Goal: Check status: Check status

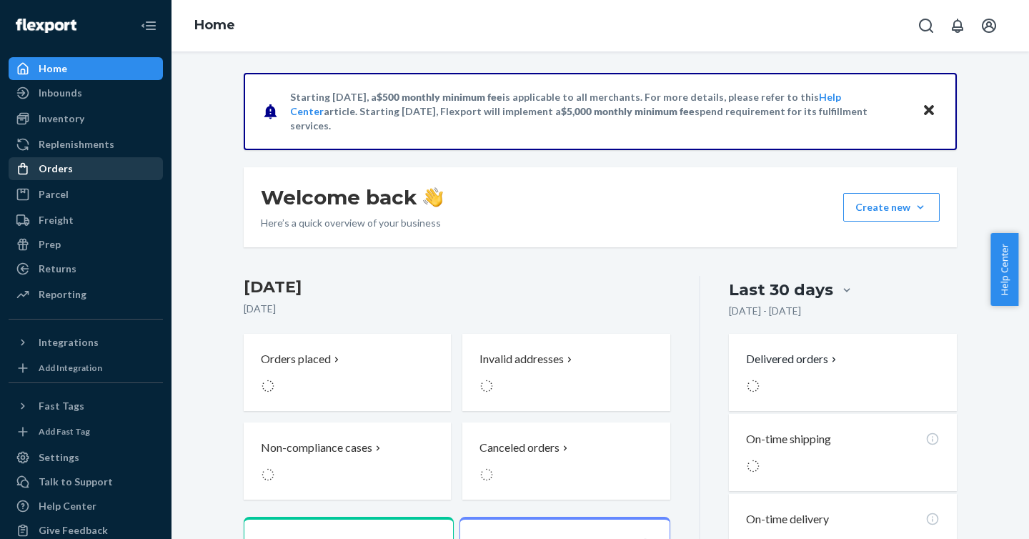
click at [89, 170] on div "Orders" at bounding box center [86, 169] width 152 height 20
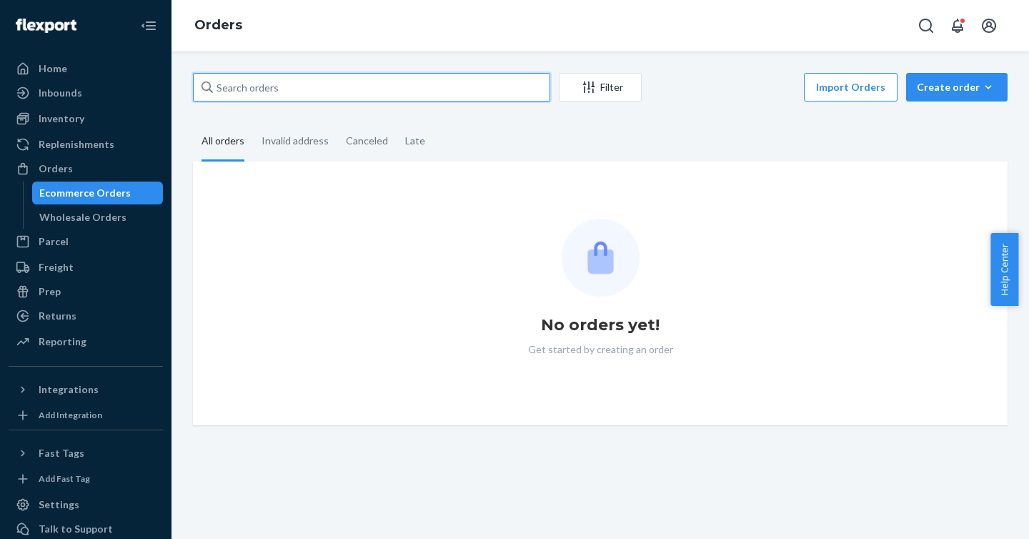
click at [322, 98] on input "text" at bounding box center [371, 87] width 357 height 29
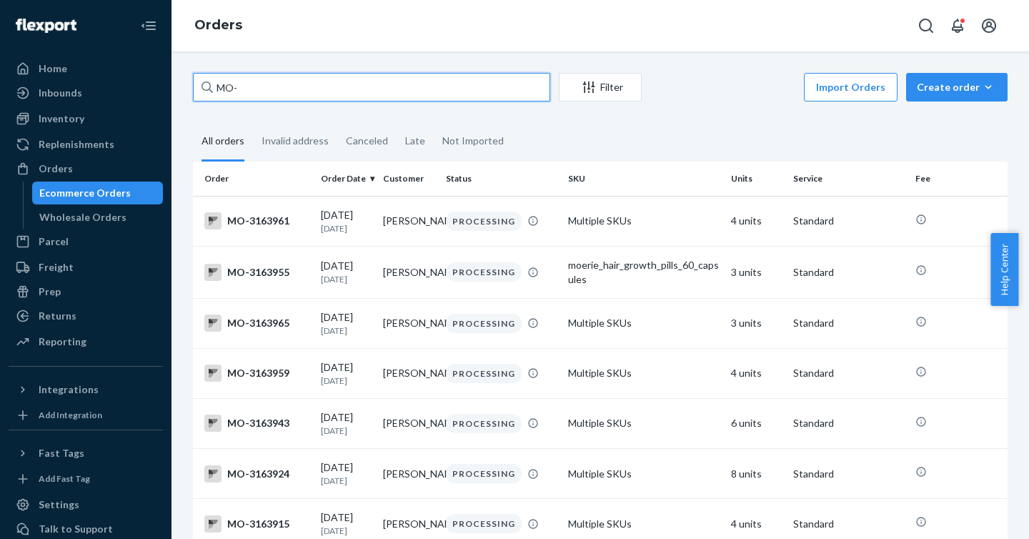
paste input "3162496"
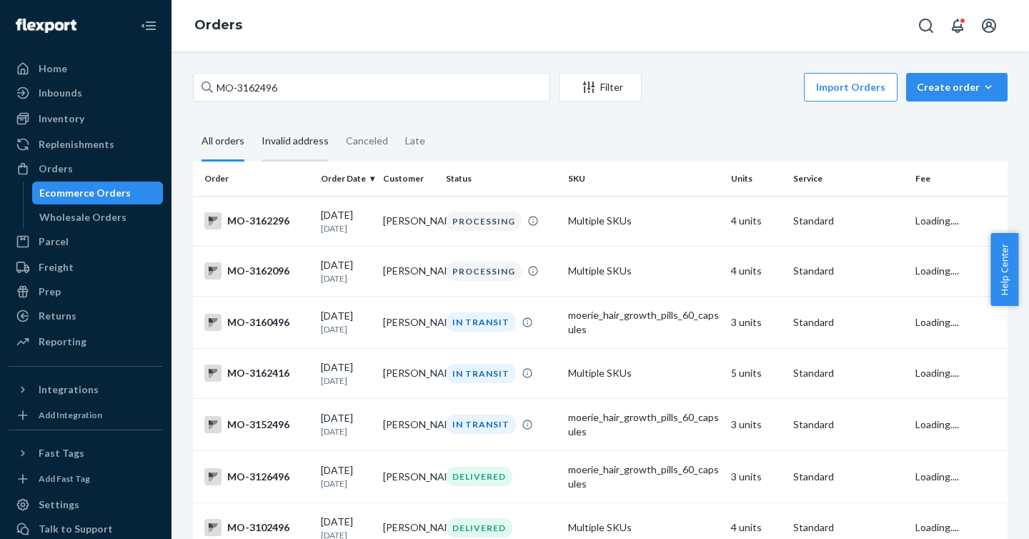
click at [300, 145] on div "Invalid address" at bounding box center [295, 141] width 67 height 39
click at [253, 122] on input "Invalid address" at bounding box center [253, 122] width 0 height 0
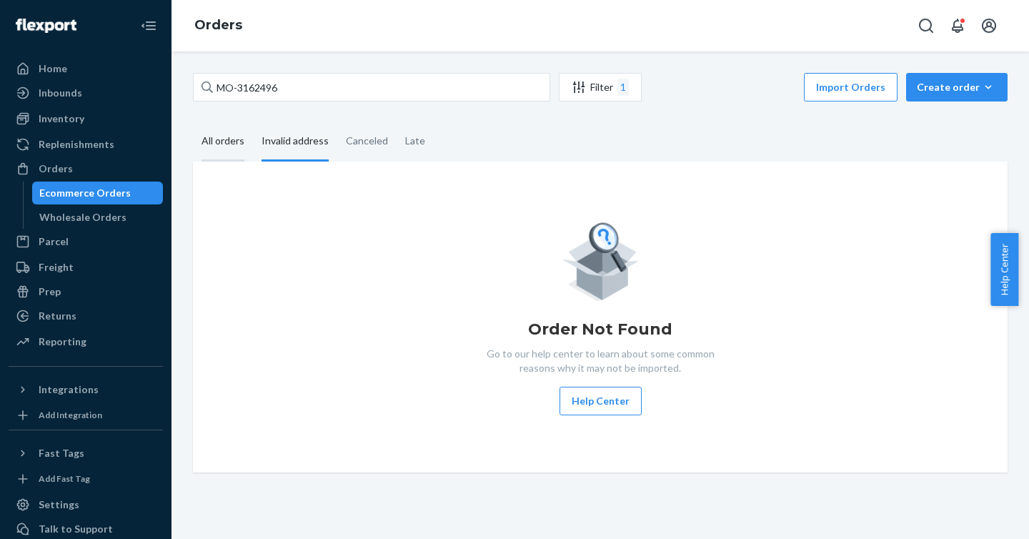
click at [232, 149] on div "All orders" at bounding box center [223, 141] width 43 height 39
click at [193, 122] on input "All orders" at bounding box center [193, 122] width 0 height 0
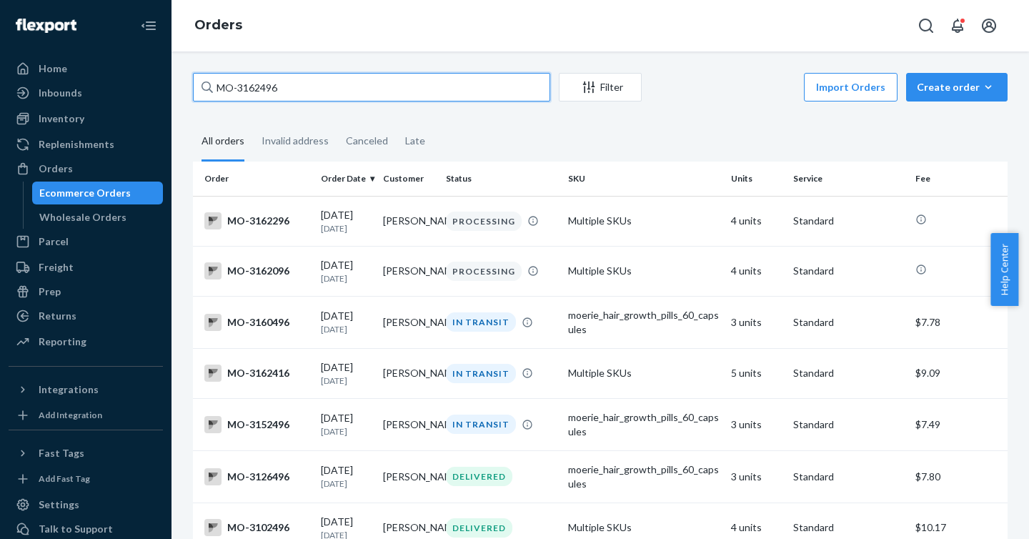
click at [330, 88] on input "MO-3162496" at bounding box center [371, 87] width 357 height 29
click at [269, 84] on input "MO-3162496" at bounding box center [371, 87] width 357 height 29
paste input "34"
type input "MO-3162434"
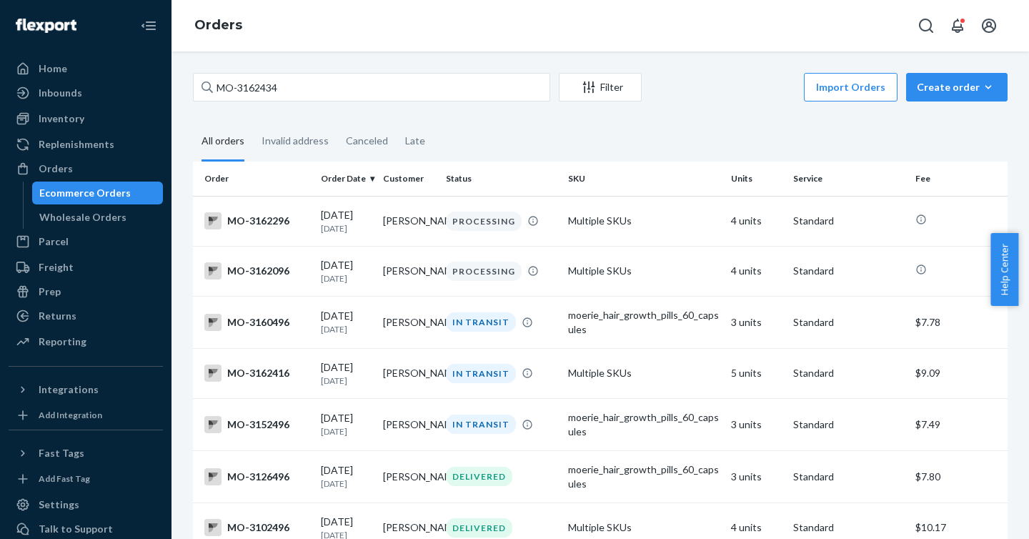
click at [328, 105] on div "MO-3162434 Filter Import Orders Create order Ecommerce order Removal order All …" at bounding box center [600, 428] width 836 height 710
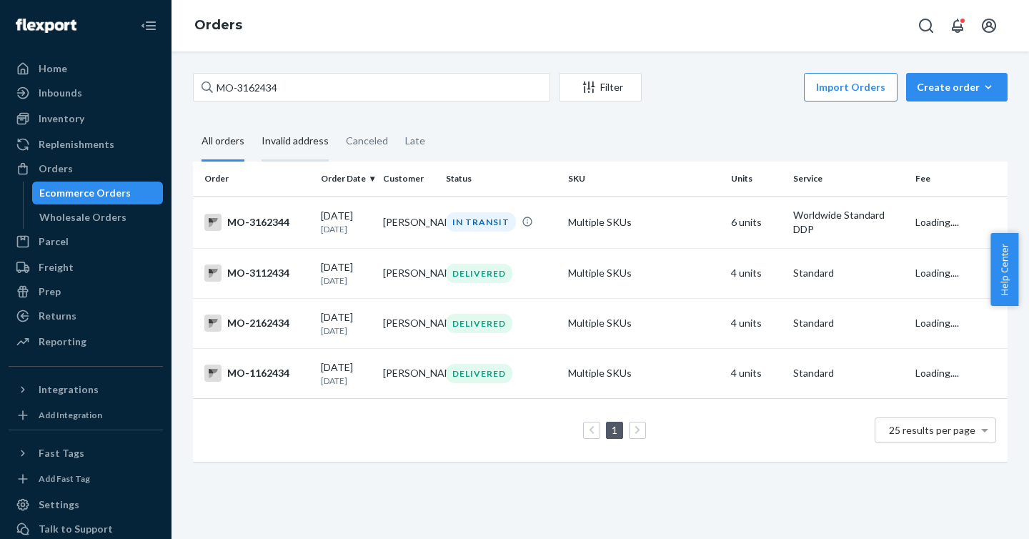
click at [306, 141] on div "Invalid address" at bounding box center [295, 141] width 67 height 39
click at [253, 122] on input "Invalid address" at bounding box center [253, 122] width 0 height 0
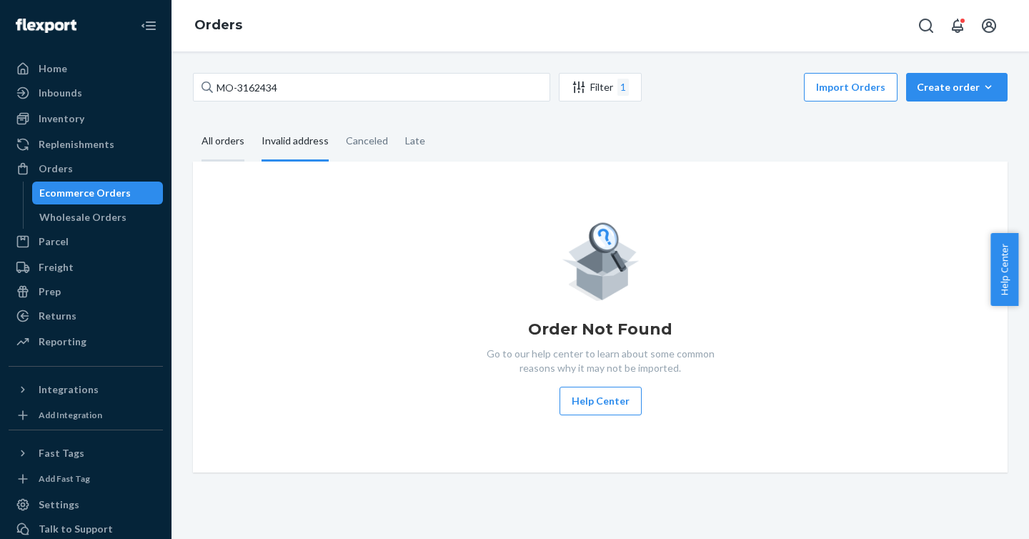
click at [226, 139] on div "All orders" at bounding box center [223, 141] width 43 height 39
click at [193, 122] on input "All orders" at bounding box center [193, 122] width 0 height 0
click at [228, 141] on div "All orders" at bounding box center [223, 141] width 43 height 39
click at [193, 122] on input "All orders" at bounding box center [193, 122] width 0 height 0
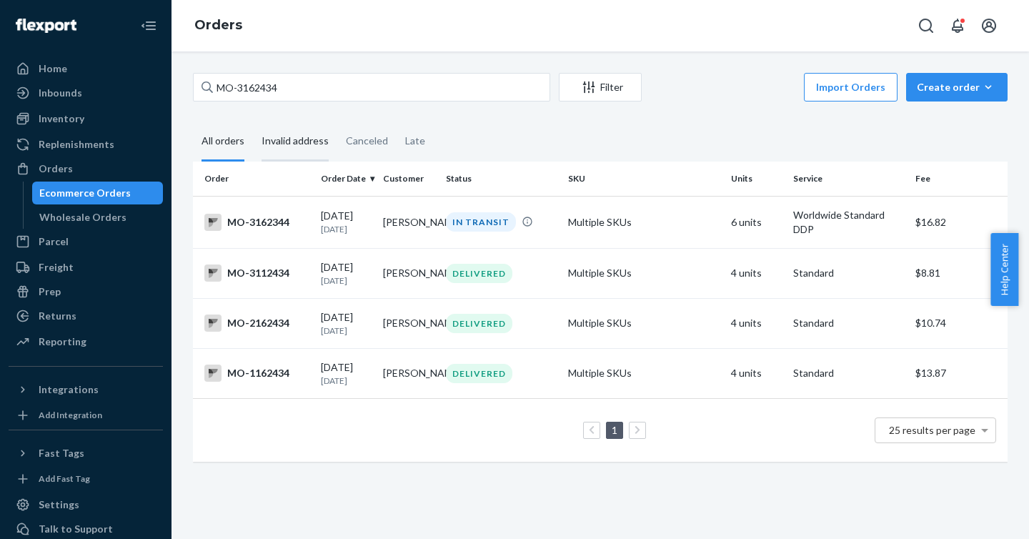
click at [299, 139] on div "Invalid address" at bounding box center [295, 141] width 67 height 39
click at [253, 122] on input "Invalid address" at bounding box center [253, 122] width 0 height 0
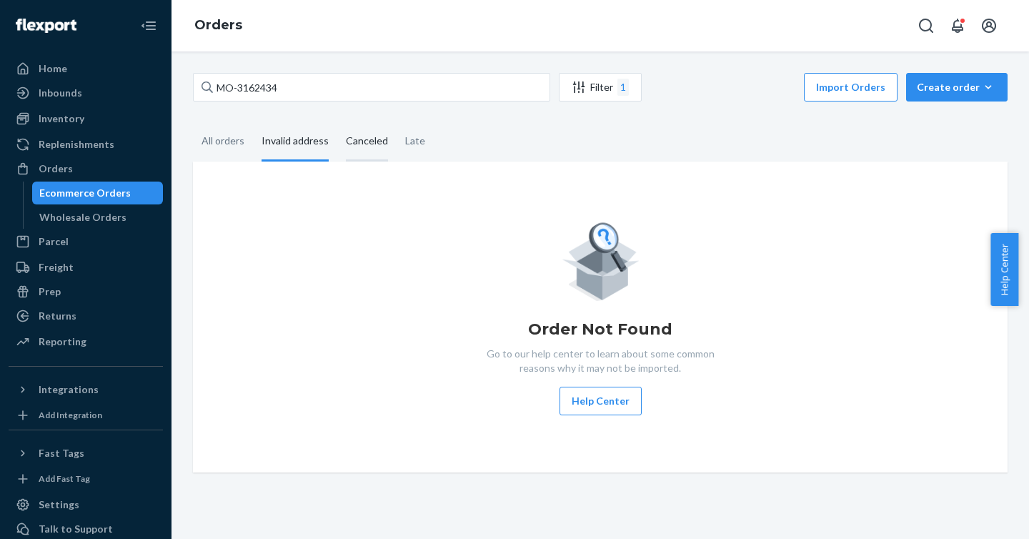
click at [359, 142] on div "Canceled" at bounding box center [367, 141] width 42 height 39
click at [337, 122] on input "Canceled" at bounding box center [337, 122] width 0 height 0
click at [408, 143] on div "Late" at bounding box center [415, 141] width 20 height 39
click at [397, 122] on input "Late" at bounding box center [397, 122] width 0 height 0
click at [247, 139] on div "All orders" at bounding box center [223, 141] width 60 height 39
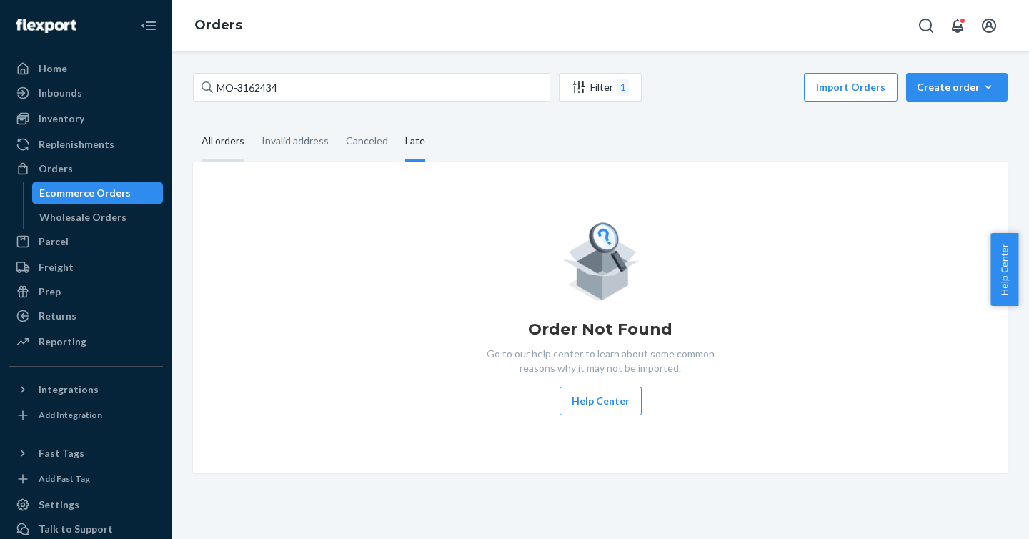
click at [193, 122] on input "All orders" at bounding box center [193, 122] width 0 height 0
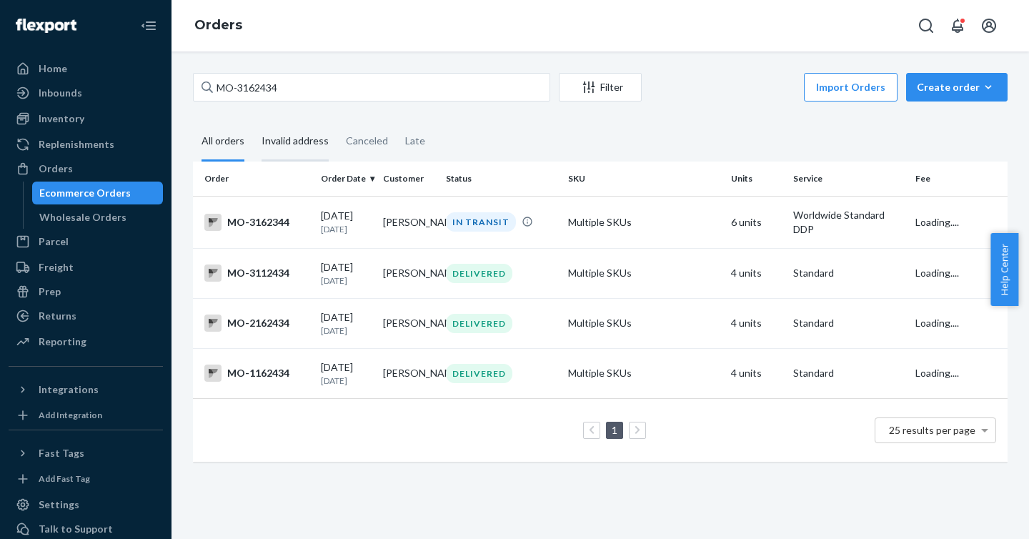
click at [319, 149] on div "Invalid address" at bounding box center [295, 141] width 67 height 39
click at [253, 122] on input "Invalid address" at bounding box center [253, 122] width 0 height 0
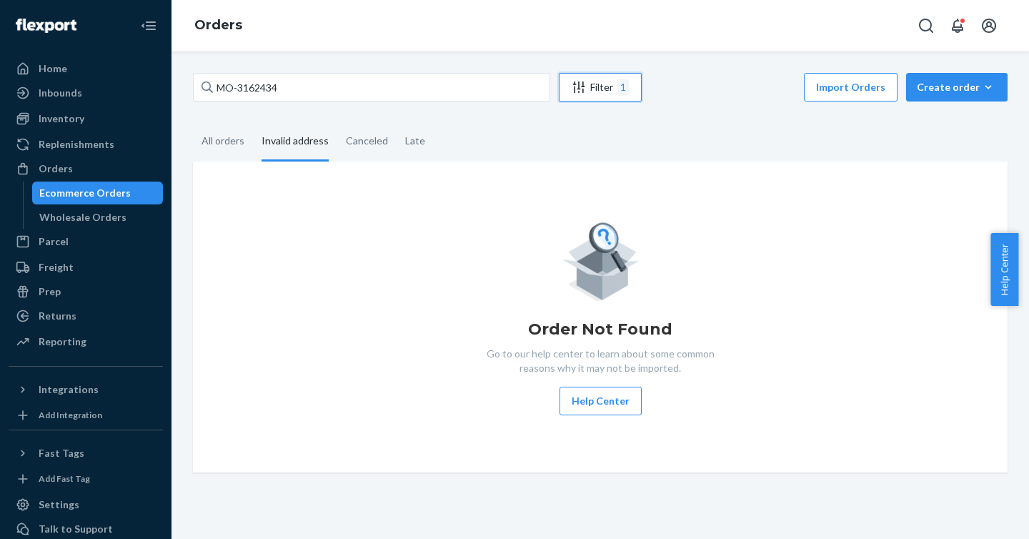
click at [631, 88] on div "Filter 1" at bounding box center [600, 87] width 81 height 17
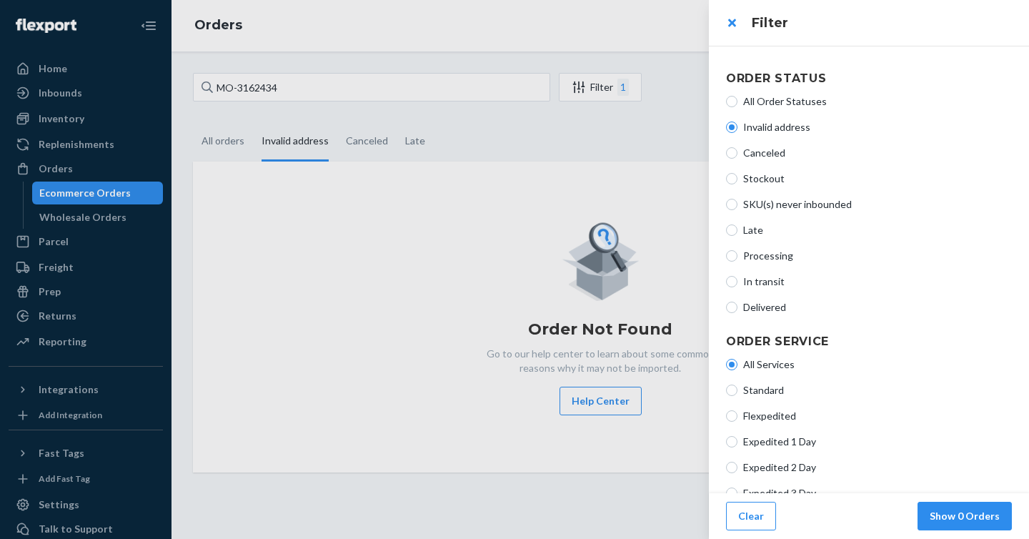
click at [622, 106] on div at bounding box center [514, 269] width 1029 height 539
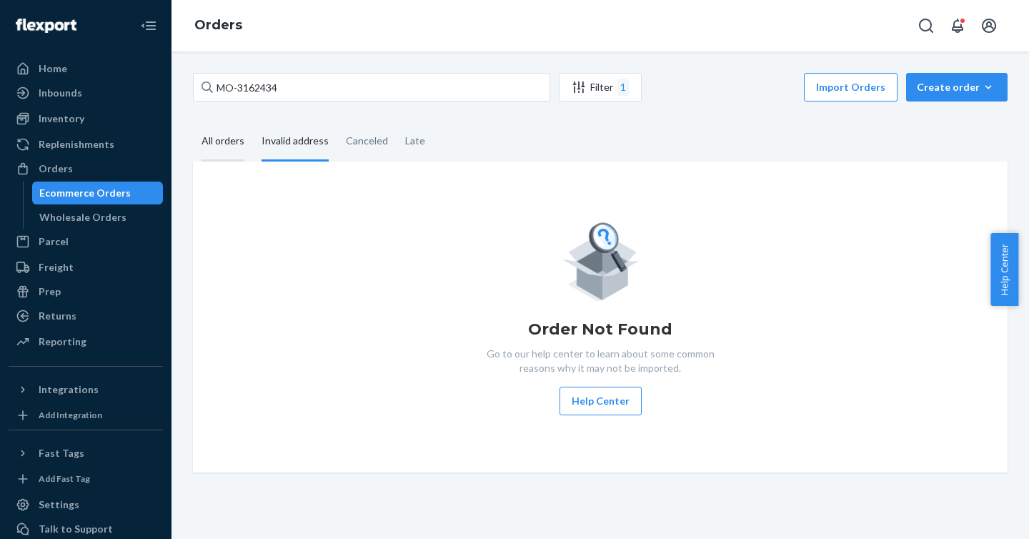
click at [226, 139] on div "All orders" at bounding box center [223, 141] width 43 height 39
click at [193, 122] on input "All orders" at bounding box center [193, 122] width 0 height 0
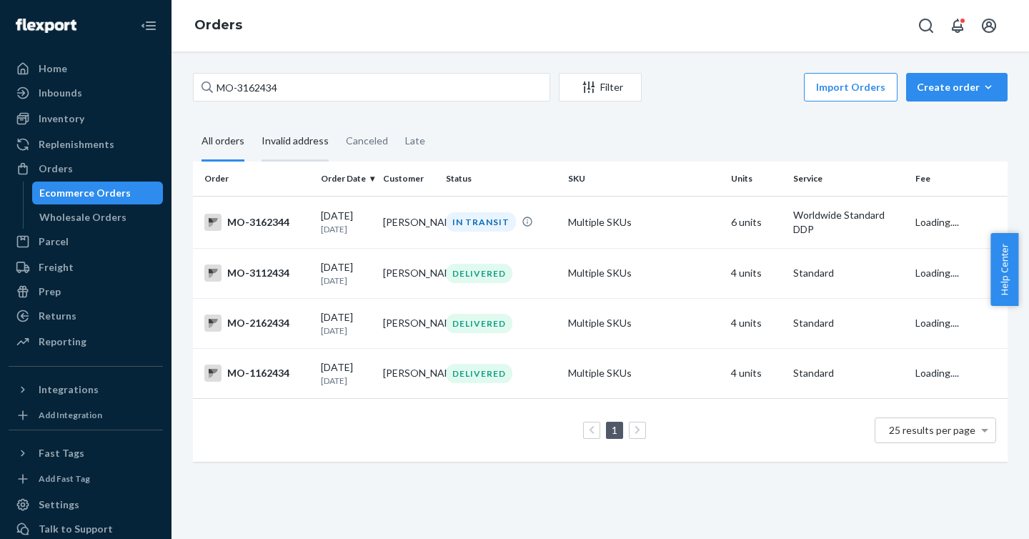
click at [289, 142] on div "Invalid address" at bounding box center [295, 141] width 67 height 39
click at [253, 122] on input "Invalid address" at bounding box center [253, 122] width 0 height 0
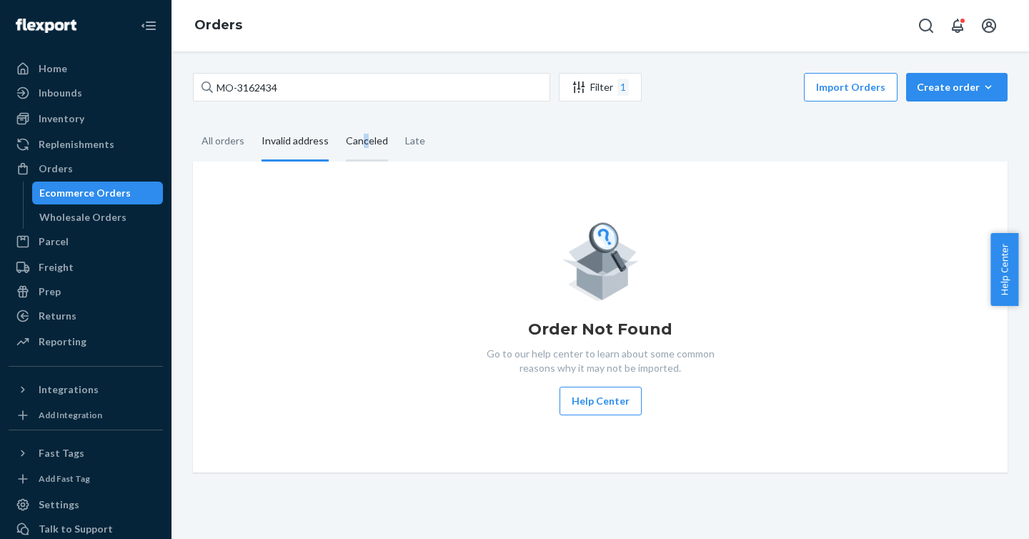
click at [364, 145] on div "Canceled" at bounding box center [367, 141] width 42 height 39
click at [364, 144] on div "Canceled" at bounding box center [367, 141] width 42 height 39
click at [337, 122] on input "Canceled" at bounding box center [337, 122] width 0 height 0
click at [229, 139] on div "All orders" at bounding box center [223, 141] width 43 height 39
click at [193, 122] on input "All orders" at bounding box center [193, 122] width 0 height 0
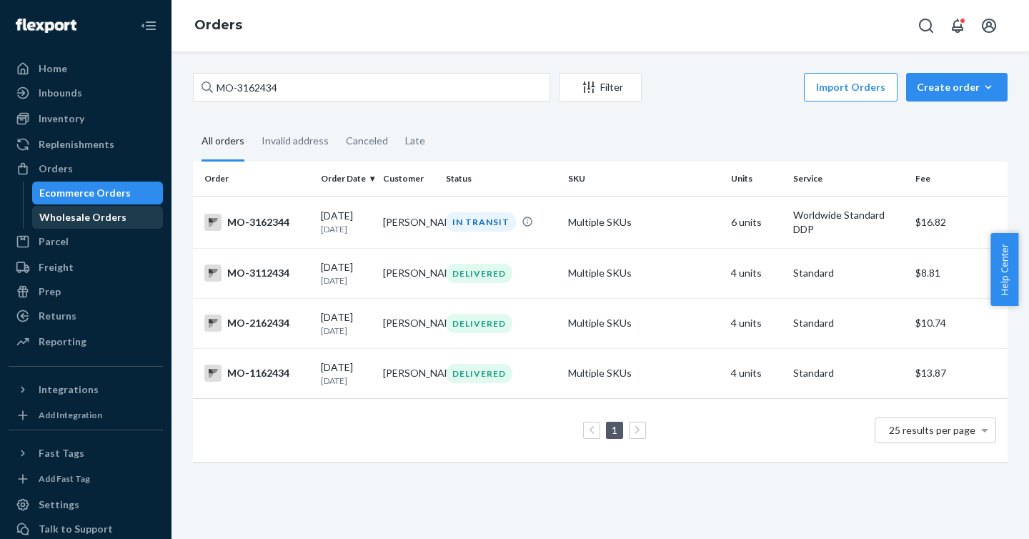
click at [88, 217] on div "Wholesale Orders" at bounding box center [82, 217] width 87 height 14
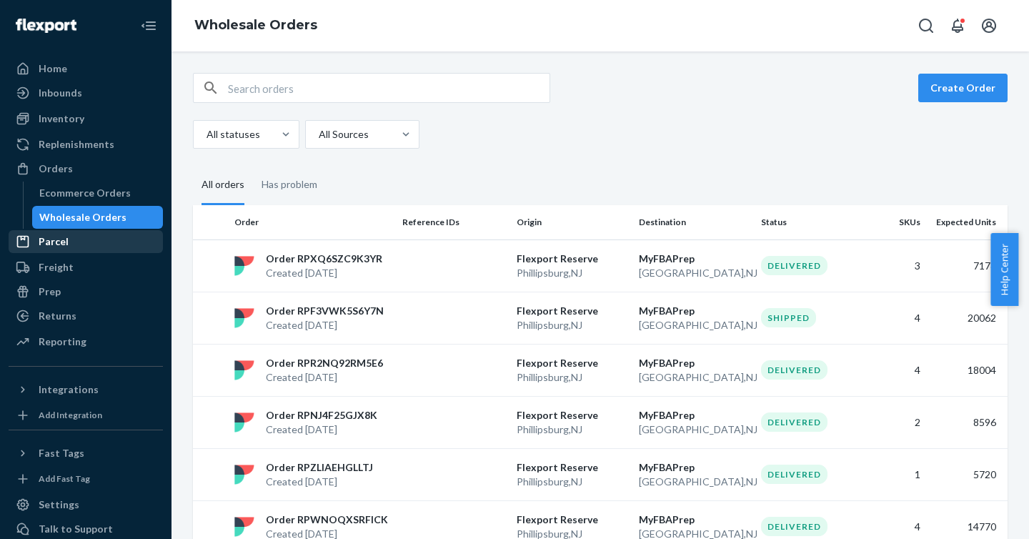
click at [78, 249] on div "Parcel" at bounding box center [86, 242] width 152 height 20
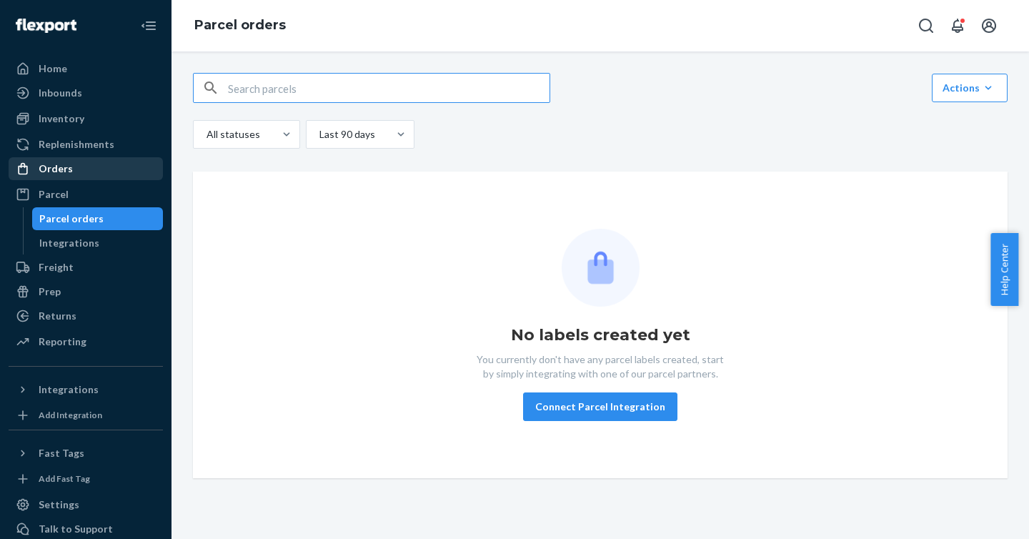
click at [73, 177] on div "Orders" at bounding box center [86, 169] width 152 height 20
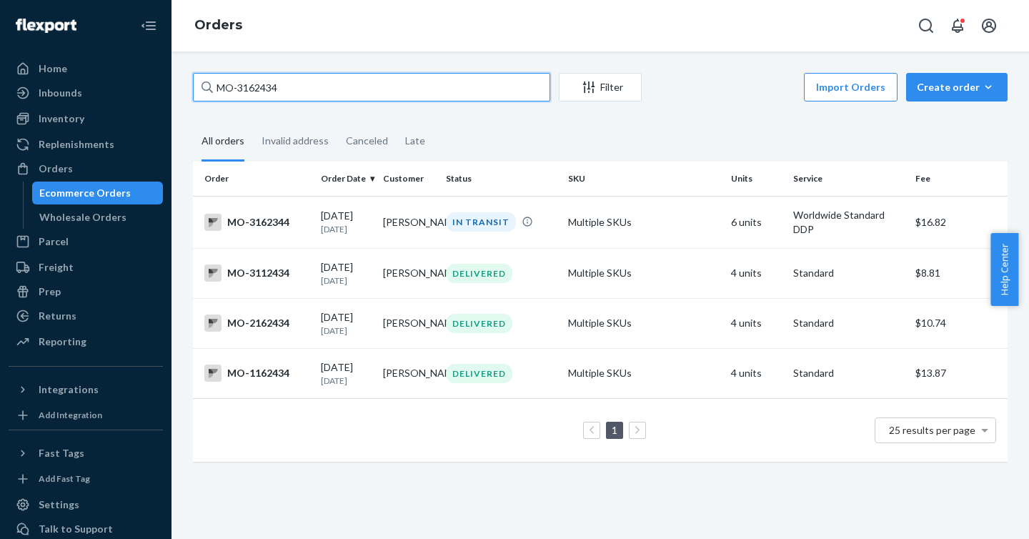
drag, startPoint x: 239, startPoint y: 84, endPoint x: 343, endPoint y: 84, distance: 103.6
click at [342, 84] on input "MO-3162434" at bounding box center [371, 87] width 357 height 29
paste input "96"
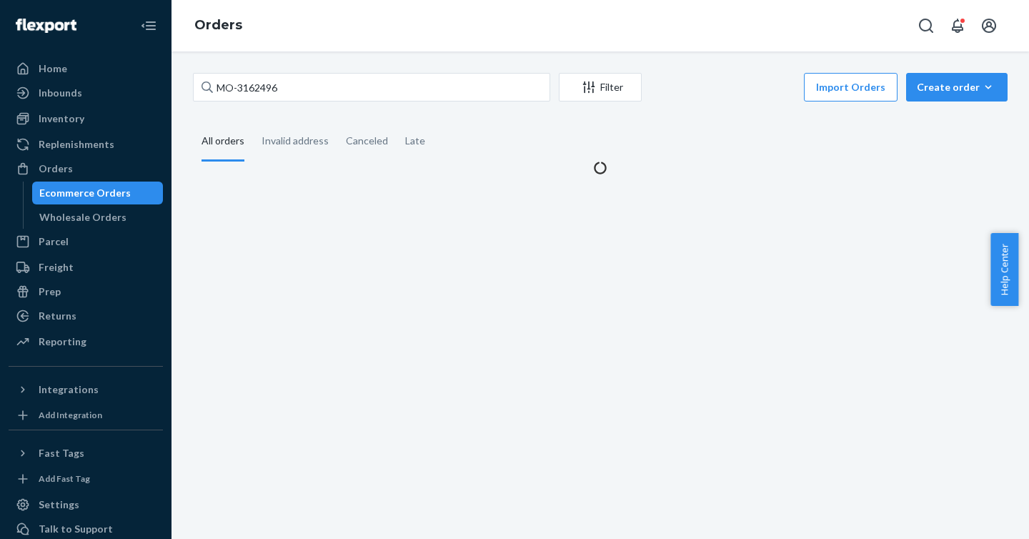
click at [333, 116] on div "MO-3162496 Filter Import Orders Create order Ecommerce order Removal order All …" at bounding box center [600, 124] width 836 height 102
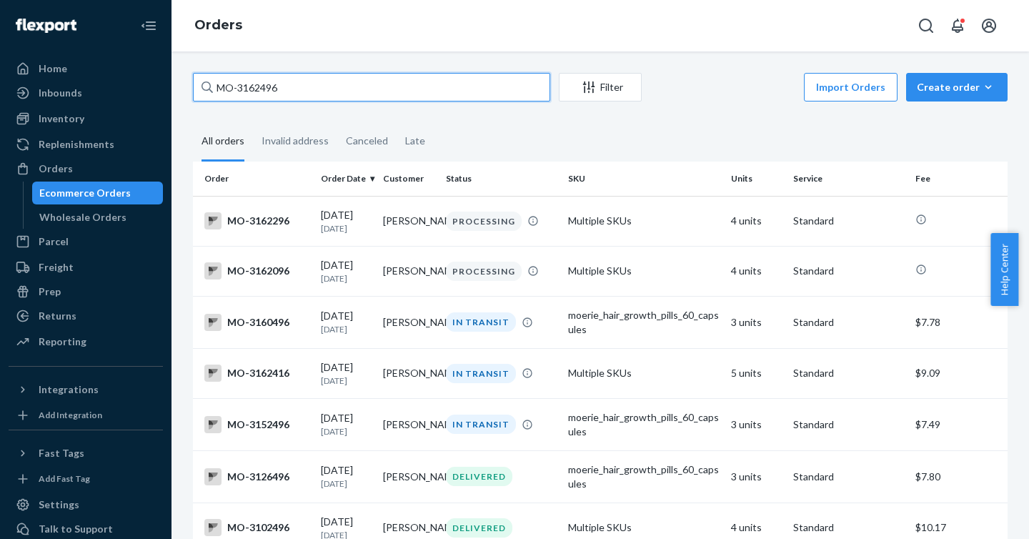
drag, startPoint x: 239, startPoint y: 84, endPoint x: 187, endPoint y: 86, distance: 52.2
click at [187, 86] on div "MO-3162496 Filter Import Orders Create order Ecommerce order Removal order All …" at bounding box center [600, 428] width 836 height 710
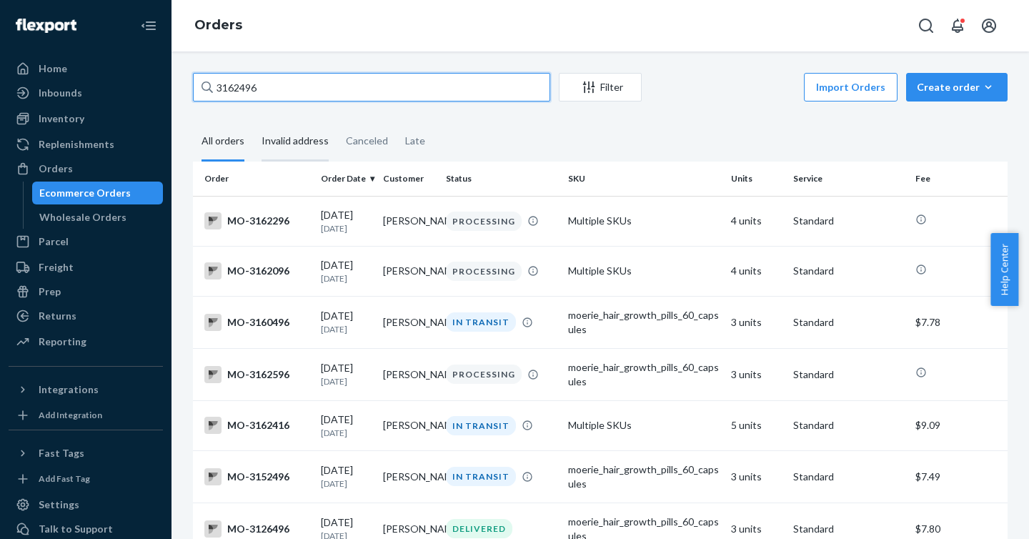
type input "3162496"
click at [285, 131] on div "Invalid address" at bounding box center [295, 141] width 67 height 39
click at [253, 122] on input "Invalid address" at bounding box center [253, 122] width 0 height 0
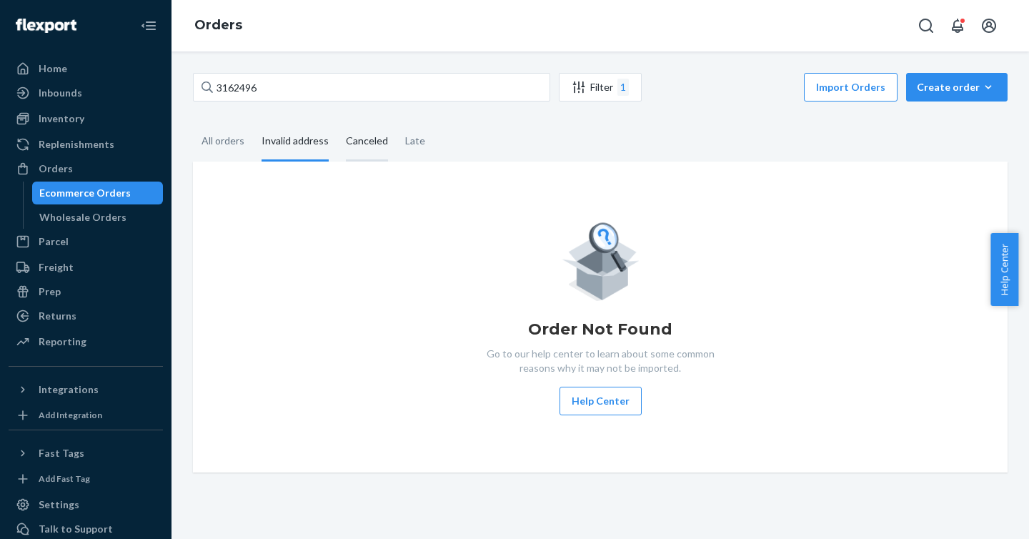
click at [332, 139] on div "Invalid address" at bounding box center [295, 141] width 84 height 39
click at [253, 122] on input "Invalid address" at bounding box center [253, 122] width 0 height 0
click at [343, 139] on div "Canceled" at bounding box center [366, 141] width 59 height 39
click at [337, 122] on input "Canceled" at bounding box center [337, 122] width 0 height 0
click at [405, 139] on div "Late" at bounding box center [415, 141] width 20 height 39
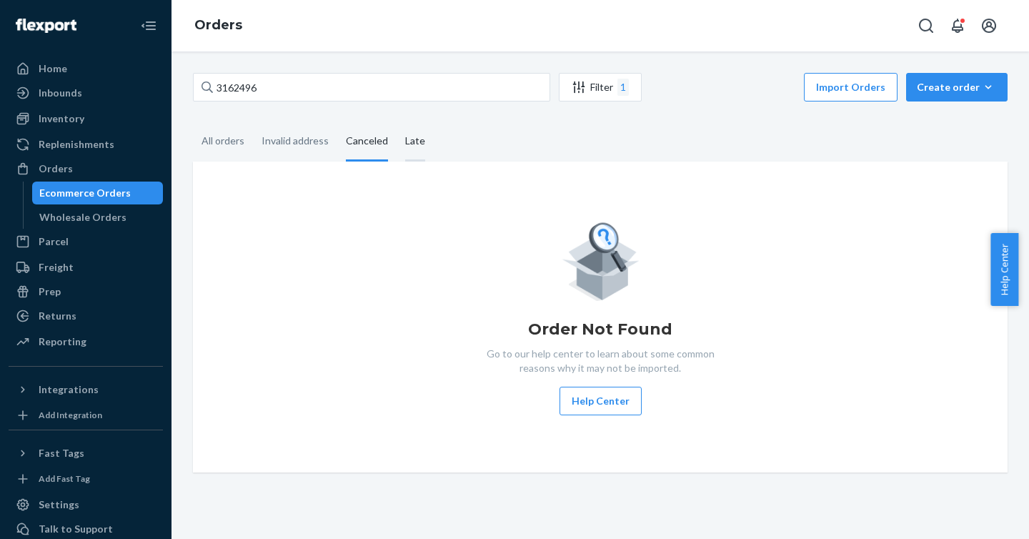
click at [397, 122] on input "Late" at bounding box center [397, 122] width 0 height 0
click at [359, 142] on div "Canceled" at bounding box center [367, 141] width 42 height 39
click at [337, 122] on input "Canceled" at bounding box center [337, 122] width 0 height 0
click at [299, 142] on div "Invalid address" at bounding box center [295, 141] width 67 height 39
click at [253, 122] on input "Invalid address" at bounding box center [253, 122] width 0 height 0
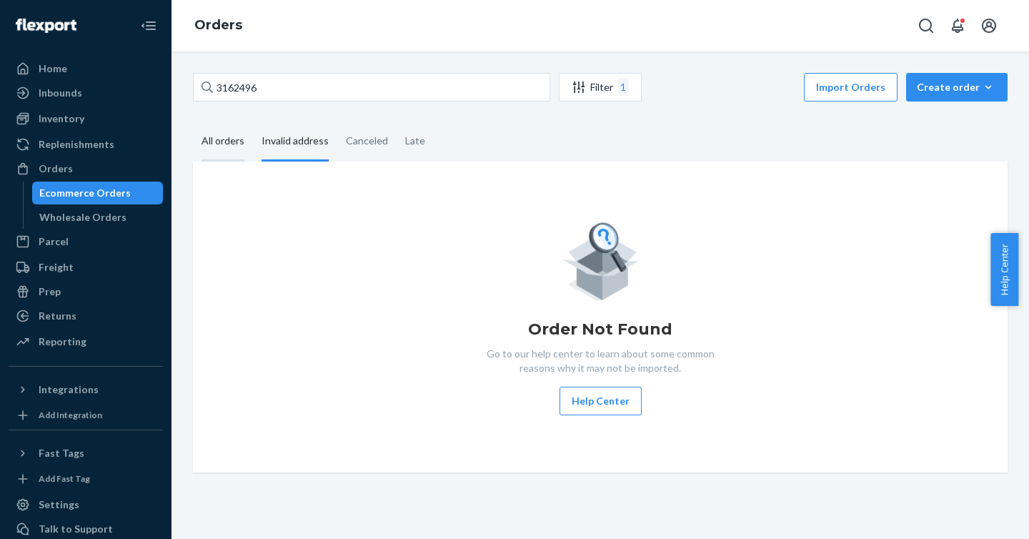
click at [240, 143] on div "All orders" at bounding box center [223, 141] width 43 height 39
click at [193, 122] on input "All orders" at bounding box center [193, 122] width 0 height 0
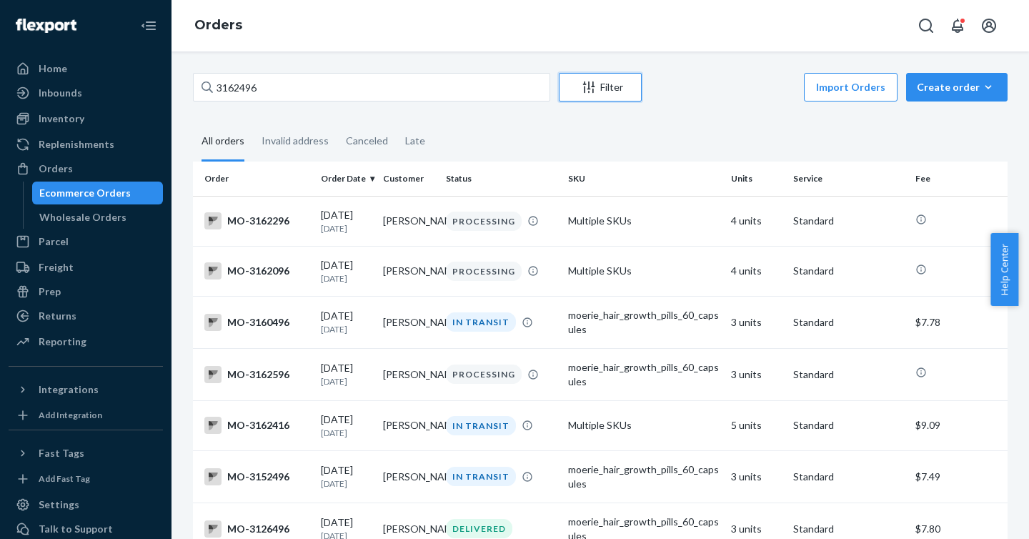
click at [619, 85] on div "Filter" at bounding box center [600, 87] width 81 height 14
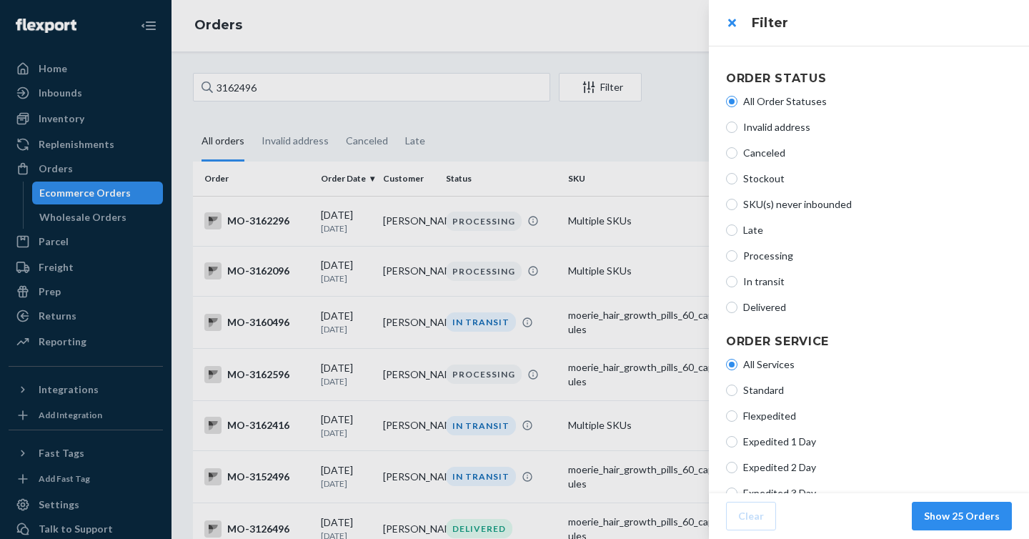
click at [635, 133] on div at bounding box center [514, 269] width 1029 height 539
